Goal: Task Accomplishment & Management: Manage account settings

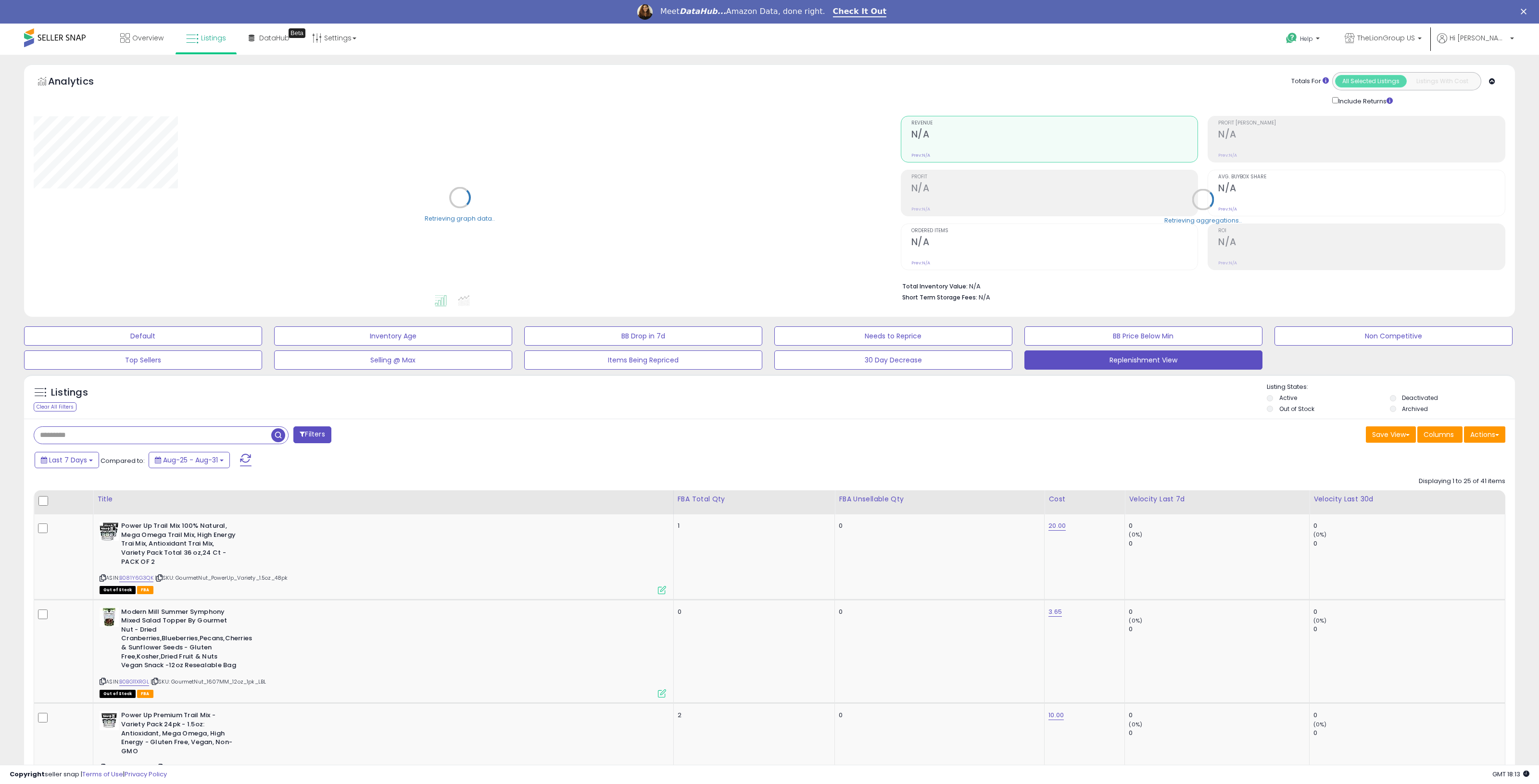
type input "**********"
click at [1504, 40] on b at bounding box center [1503, 41] width 4 height 7
click at [1489, 75] on link "Profile" at bounding box center [1485, 75] width 19 height 9
